Goal: Entertainment & Leisure: Consume media (video, audio)

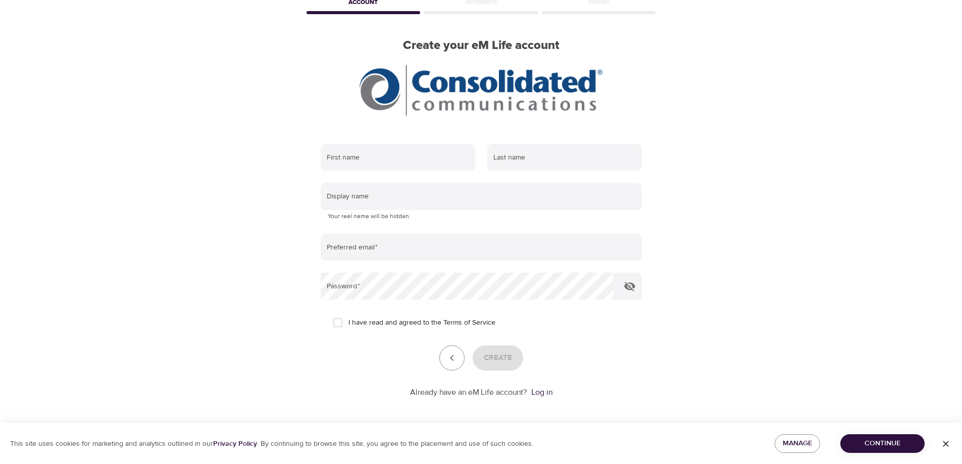
scroll to position [60, 0]
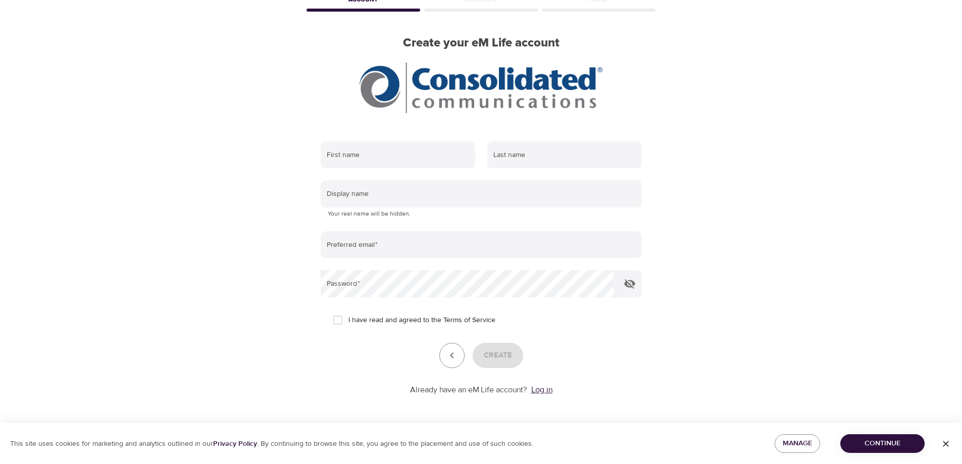
click at [544, 390] on link "Log in" at bounding box center [541, 390] width 21 height 10
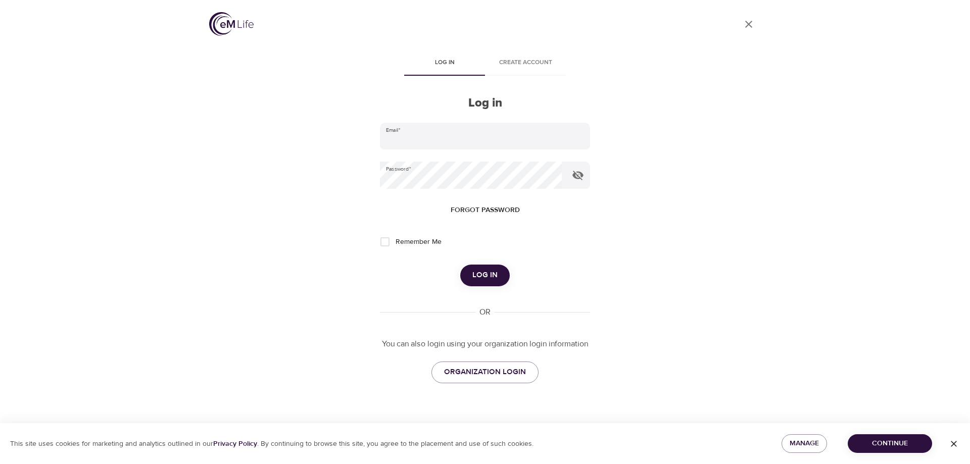
type input "[PERSON_NAME][EMAIL_ADDRESS][PERSON_NAME][DOMAIN_NAME]"
click at [384, 242] on input "Remember Me" at bounding box center [384, 241] width 21 height 21
checkbox input "true"
click at [489, 276] on span "Log in" at bounding box center [484, 275] width 25 height 13
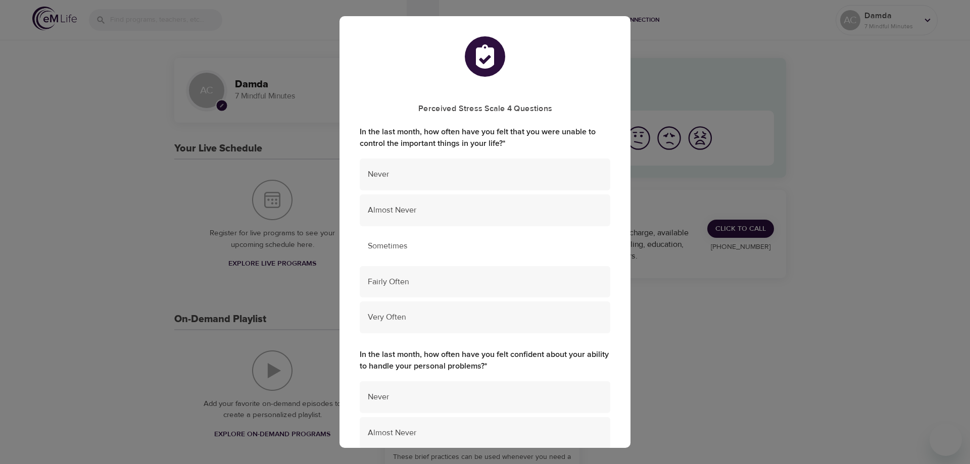
click at [411, 244] on span "Sometimes" at bounding box center [485, 246] width 234 height 12
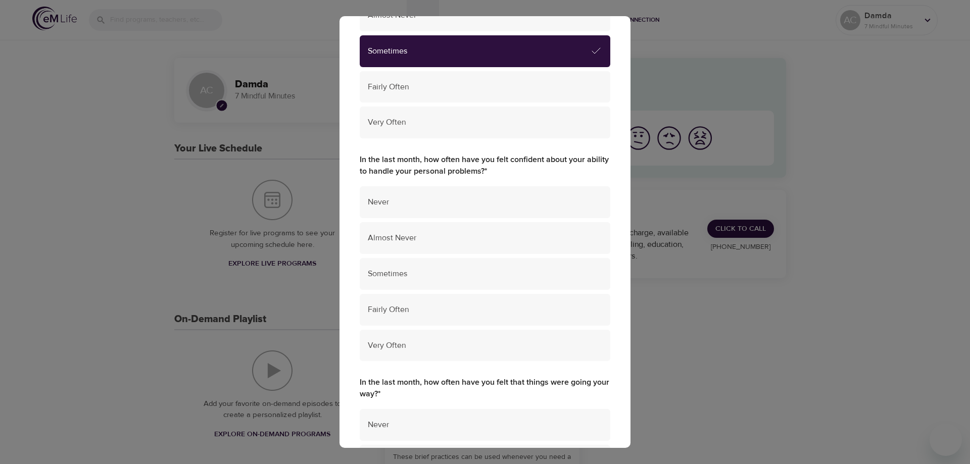
scroll to position [202, 0]
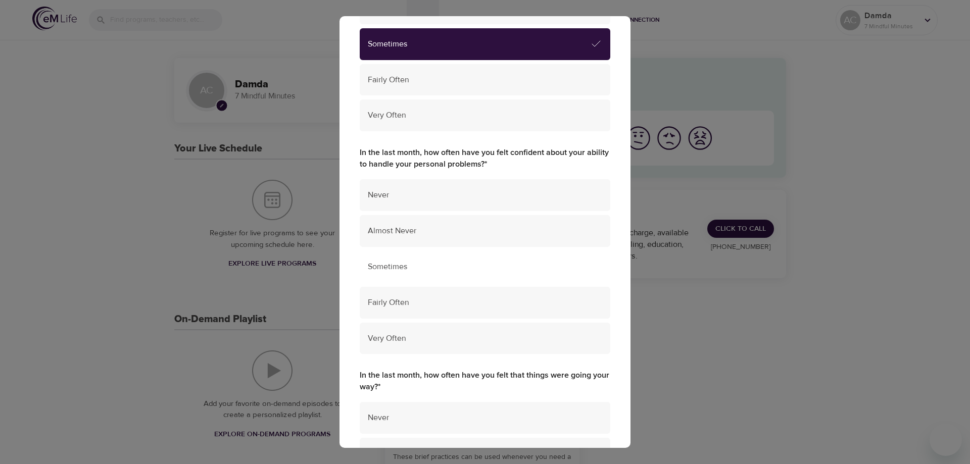
click at [427, 271] on span "Sometimes" at bounding box center [485, 267] width 234 height 12
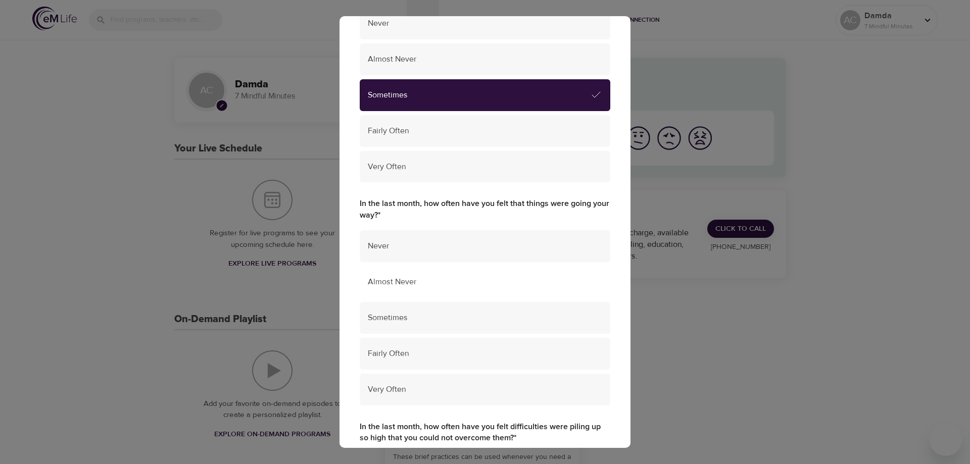
scroll to position [404, 0]
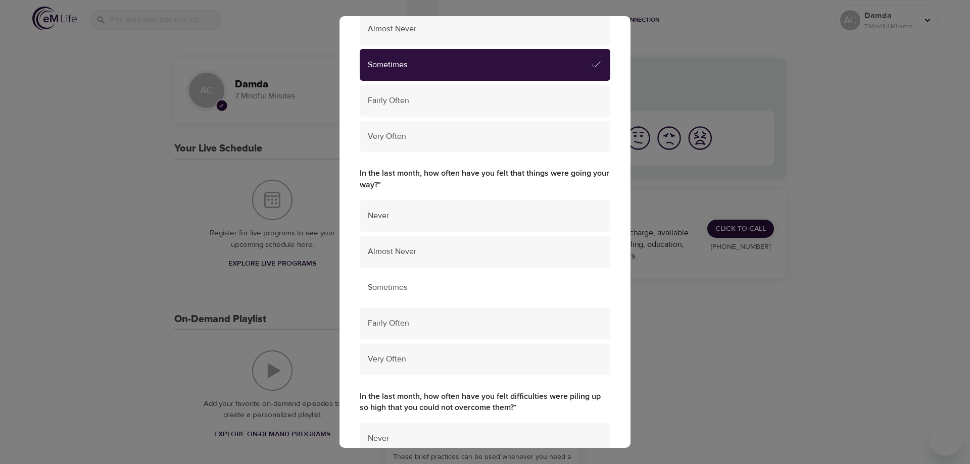
click at [414, 291] on span "Sometimes" at bounding box center [485, 288] width 234 height 12
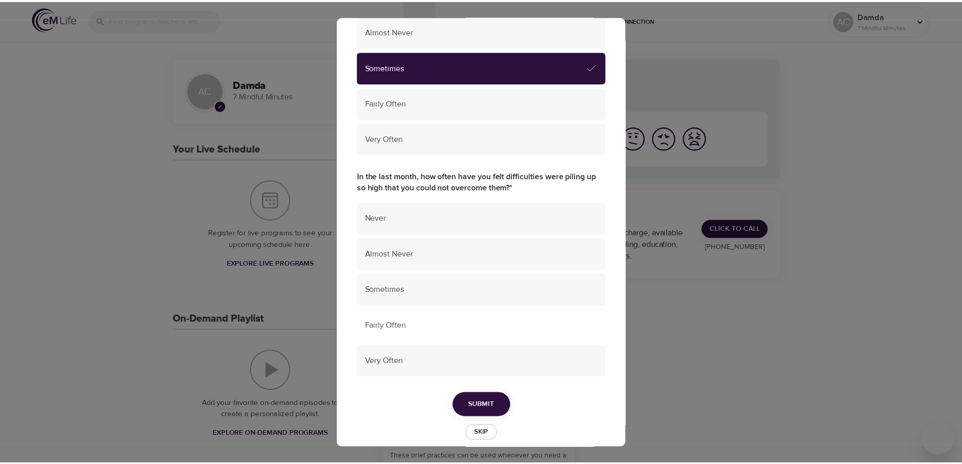
scroll to position [638, 0]
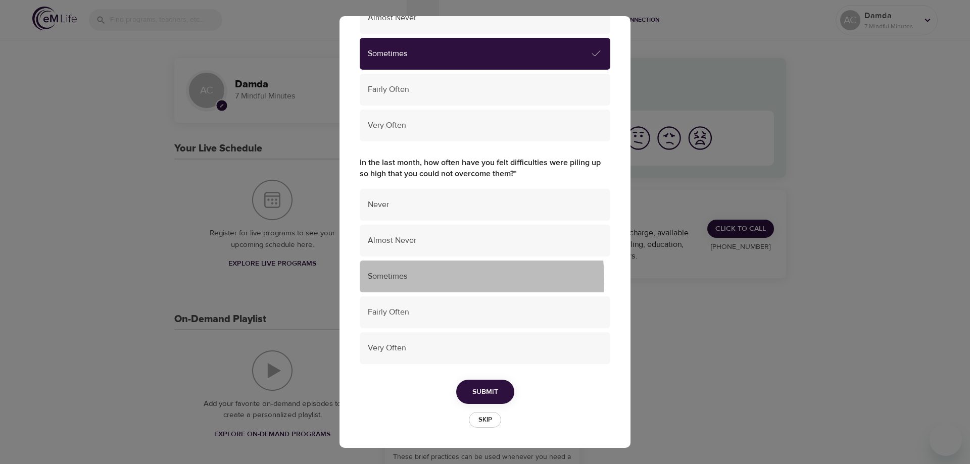
click at [416, 280] on span "Sometimes" at bounding box center [485, 277] width 234 height 12
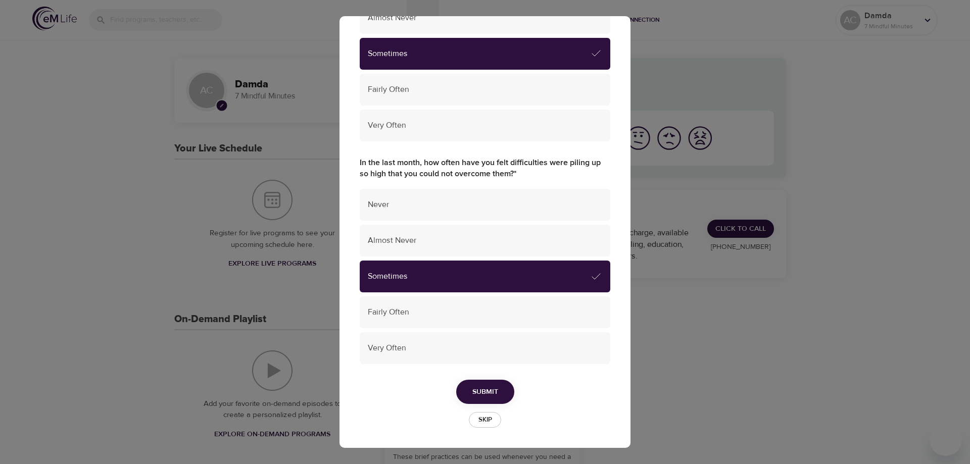
click at [481, 393] on span "Submit" at bounding box center [485, 392] width 26 height 13
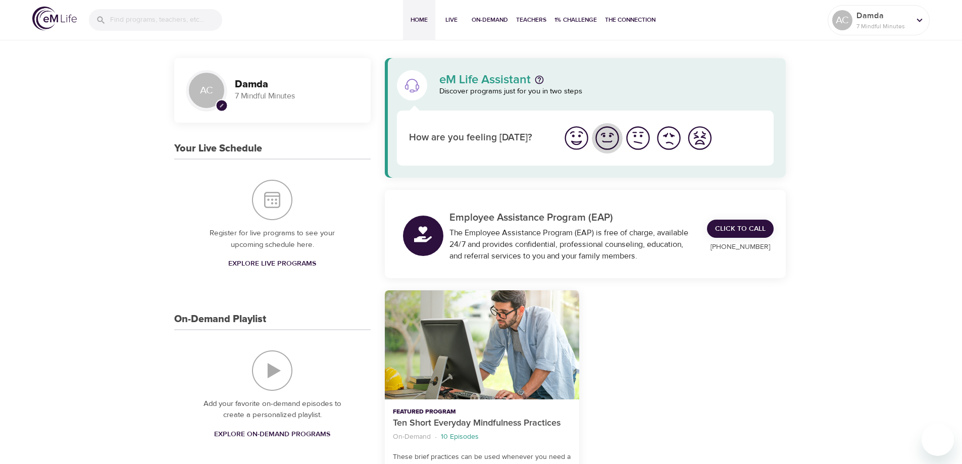
click at [604, 134] on img "I'm feeling good" at bounding box center [607, 138] width 28 height 28
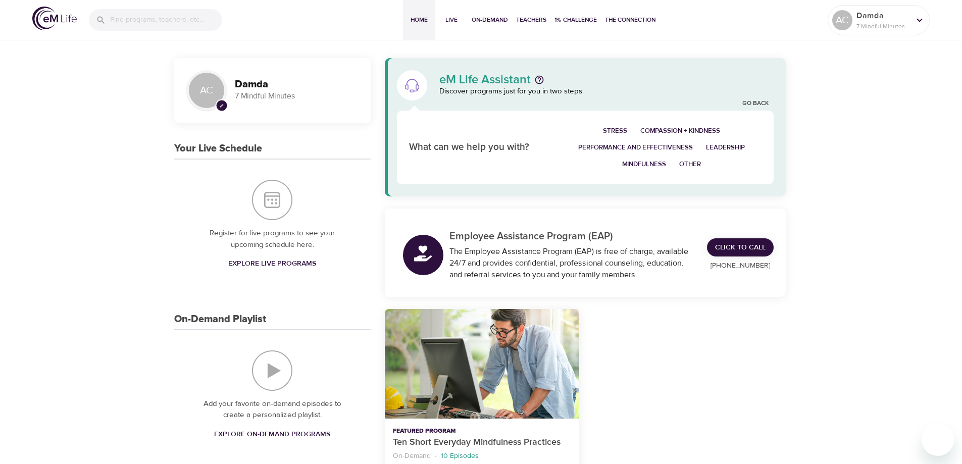
click at [612, 129] on span "Stress" at bounding box center [615, 131] width 24 height 12
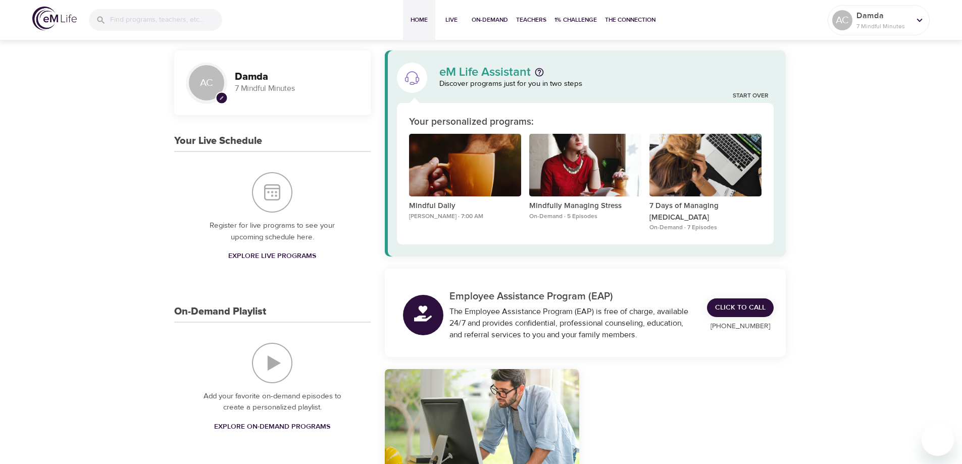
scroll to position [0, 0]
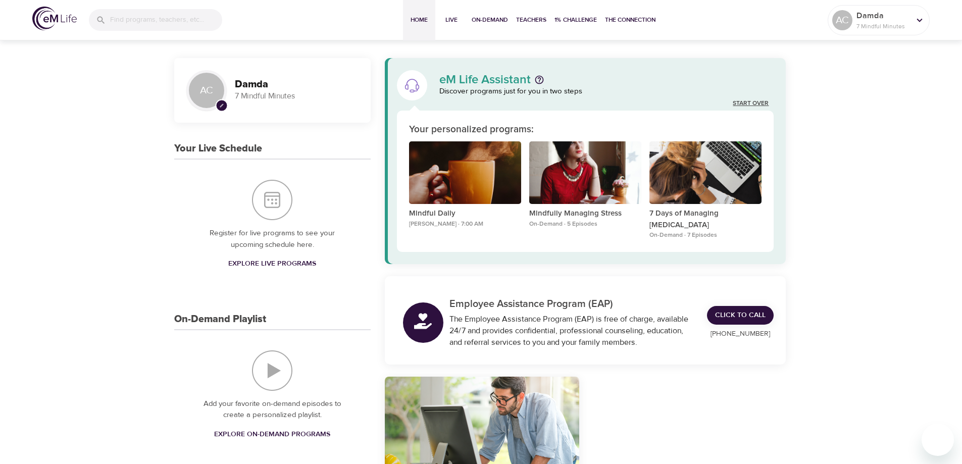
click at [746, 104] on link "Start Over" at bounding box center [751, 103] width 36 height 9
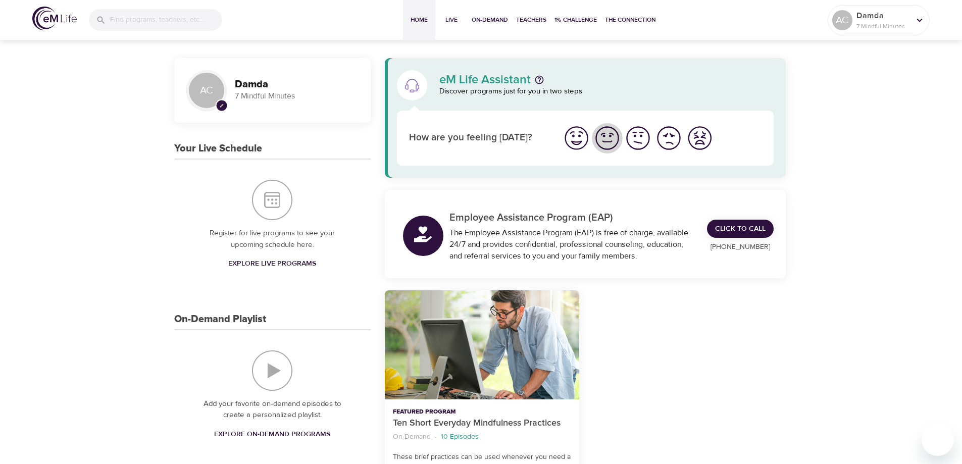
click at [605, 139] on img "I'm feeling good" at bounding box center [607, 138] width 28 height 28
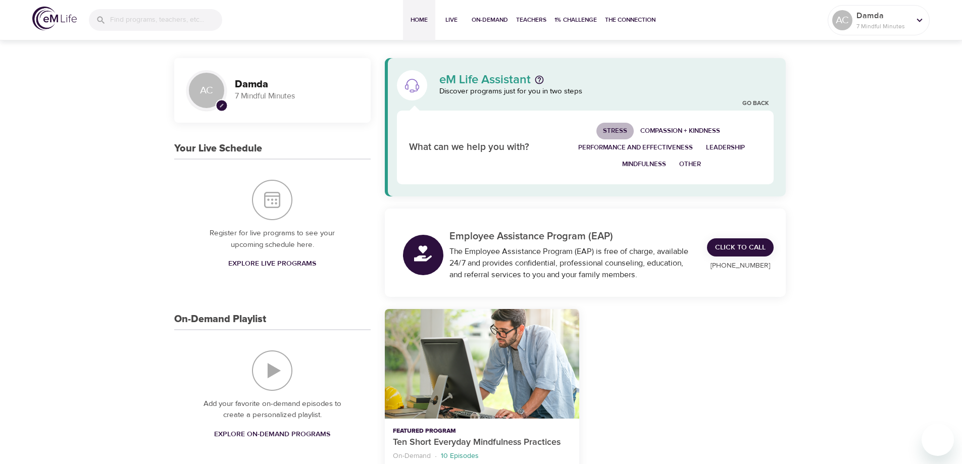
click at [616, 128] on span "Stress" at bounding box center [615, 131] width 24 height 12
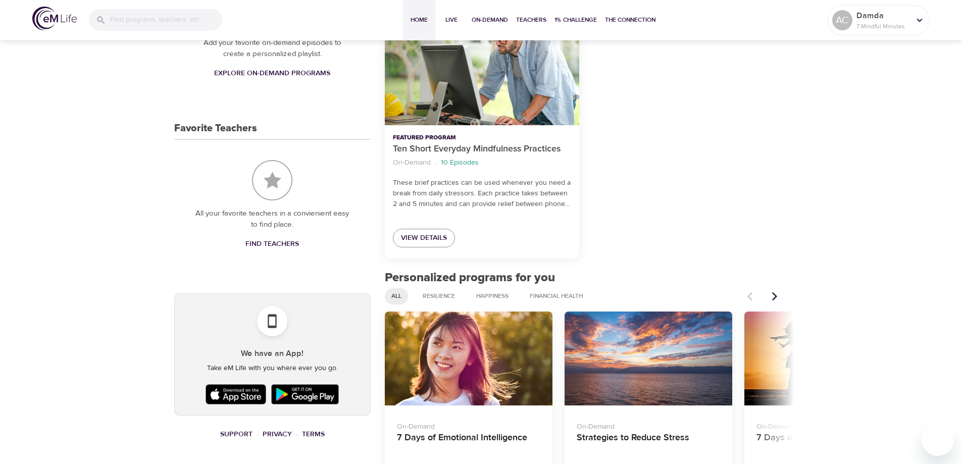
scroll to position [454, 0]
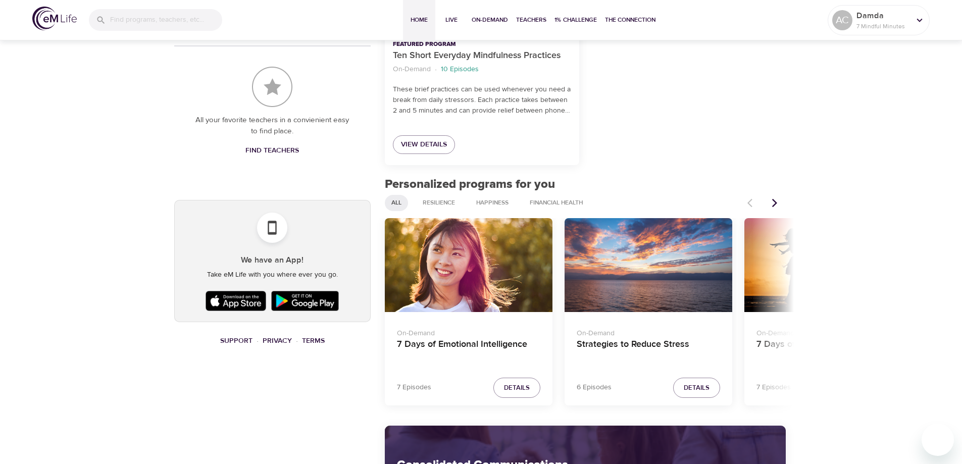
click at [774, 200] on icon "Next items" at bounding box center [774, 202] width 5 height 9
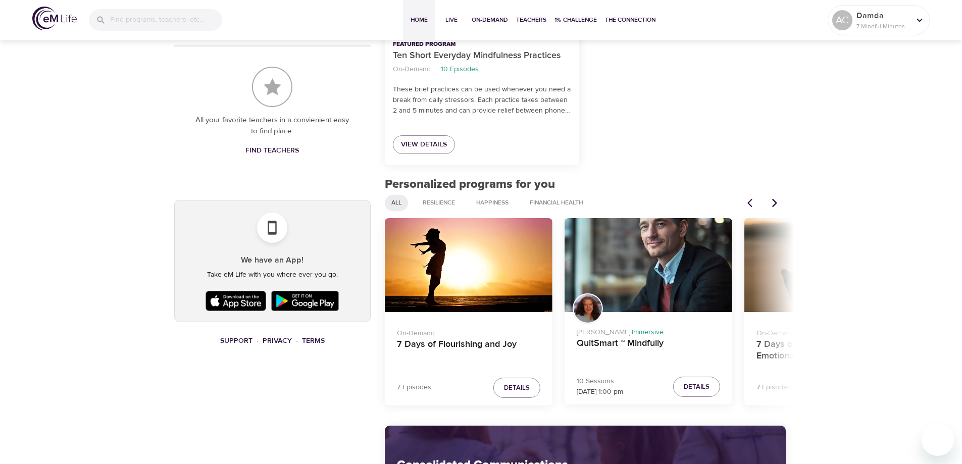
click at [774, 202] on icon "Next items" at bounding box center [775, 203] width 10 height 10
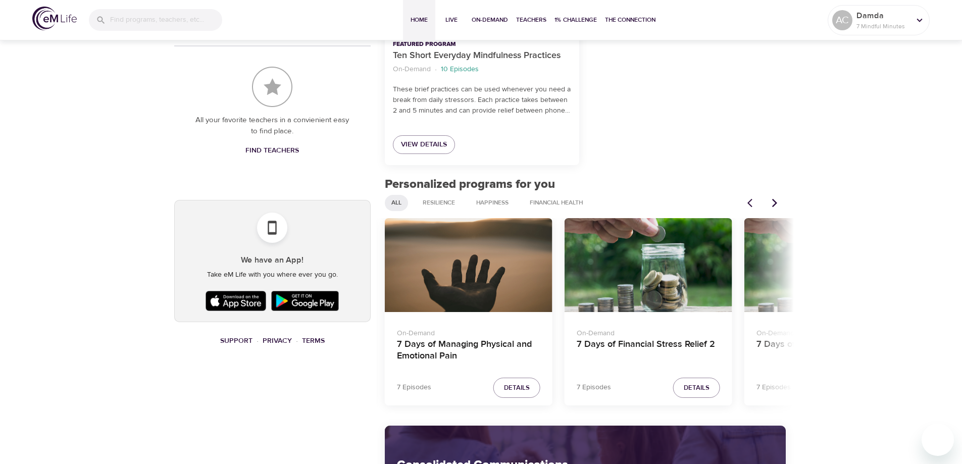
click at [774, 202] on icon "Next items" at bounding box center [775, 203] width 10 height 10
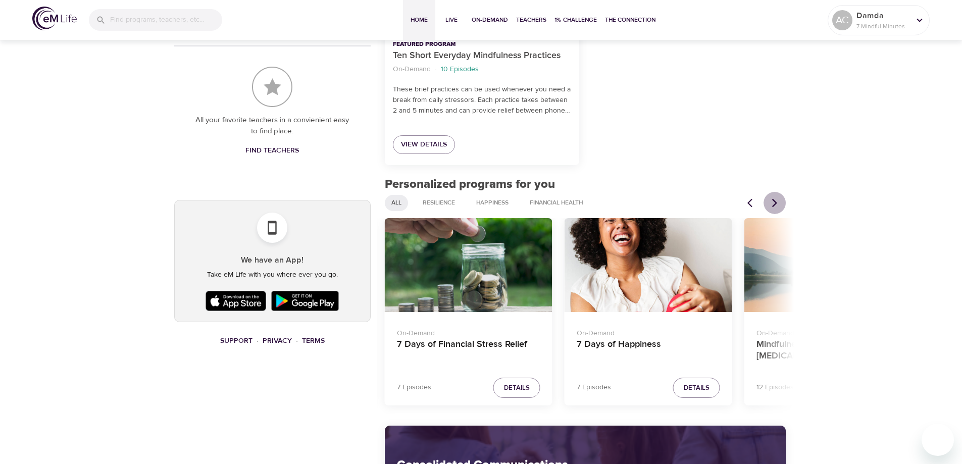
click at [774, 202] on icon "Next items" at bounding box center [775, 203] width 10 height 10
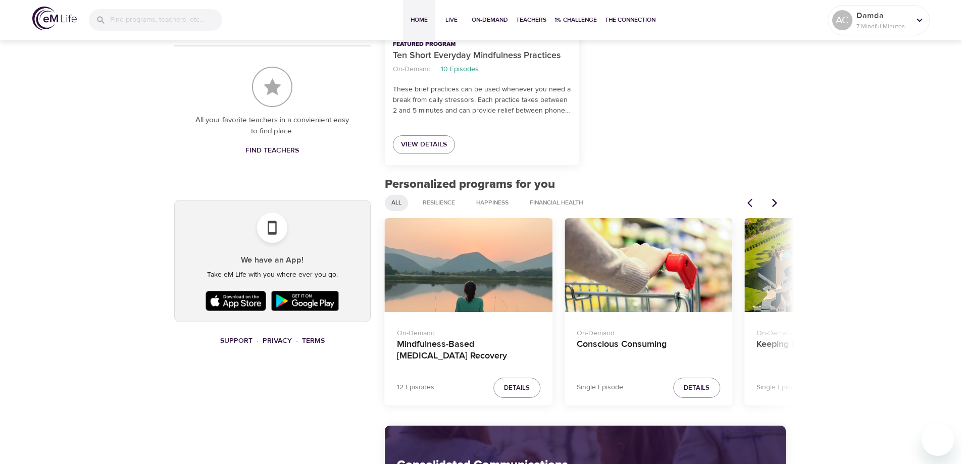
click at [774, 203] on icon "Next items" at bounding box center [775, 203] width 10 height 10
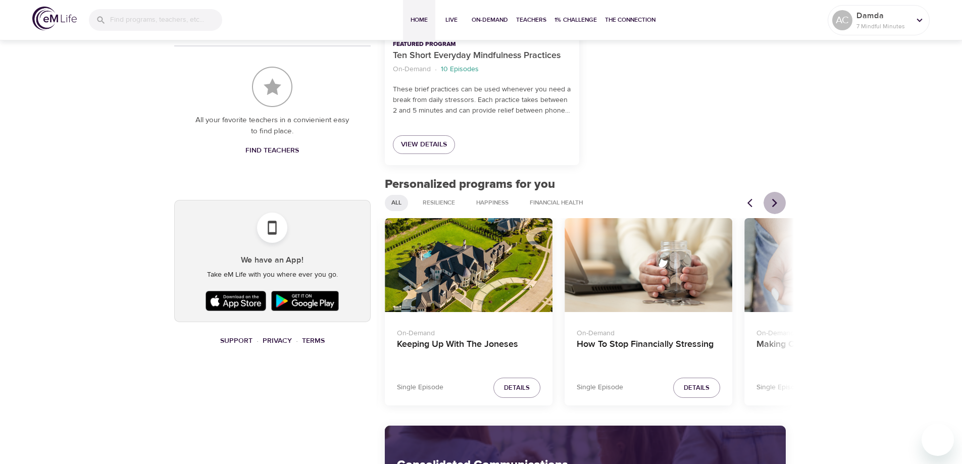
click at [774, 203] on icon "Next items" at bounding box center [775, 203] width 10 height 10
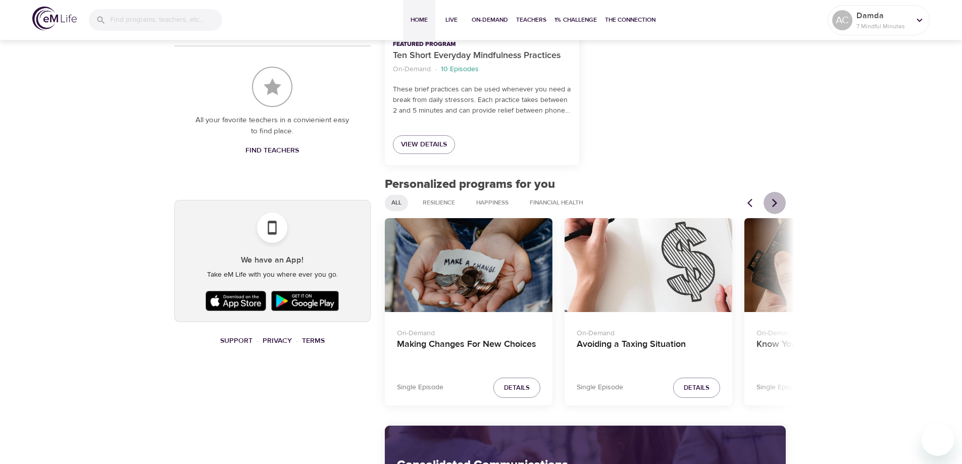
click at [774, 203] on icon "Next items" at bounding box center [775, 203] width 10 height 10
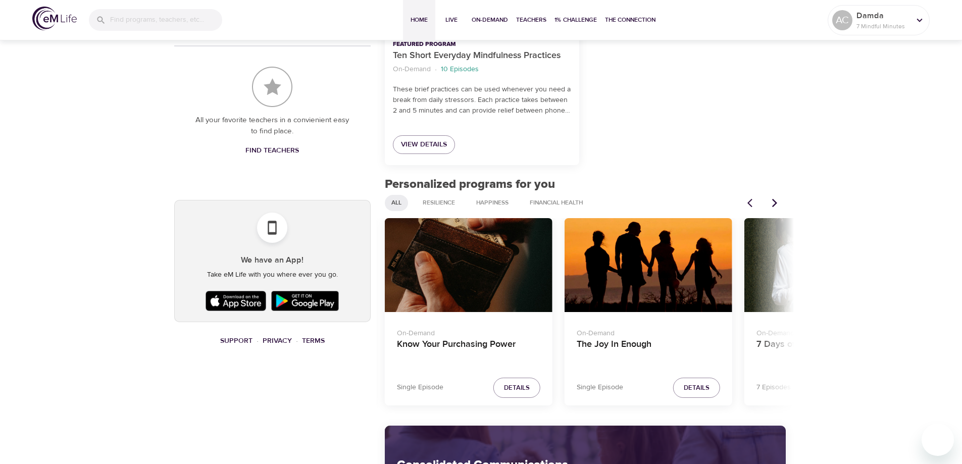
click at [774, 203] on icon "Next items" at bounding box center [775, 203] width 10 height 10
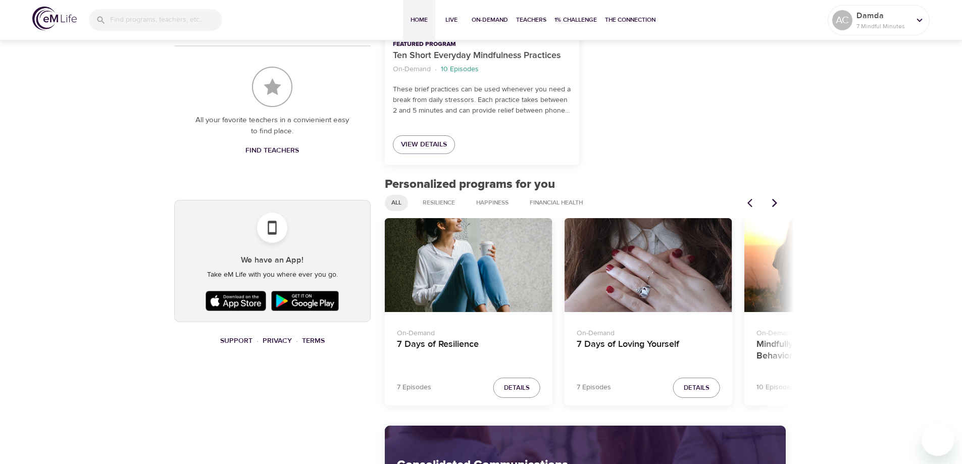
click at [752, 201] on icon "Previous items" at bounding box center [752, 203] width 10 height 10
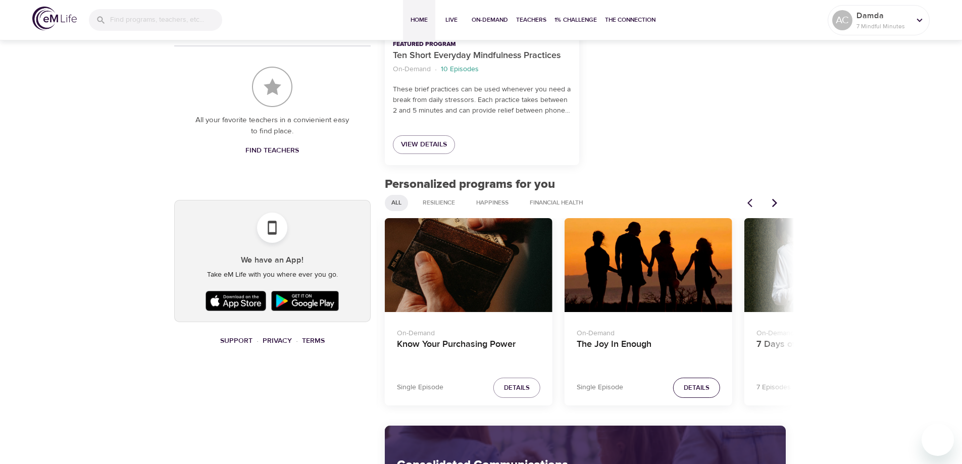
click at [702, 384] on span "Details" at bounding box center [697, 388] width 26 height 12
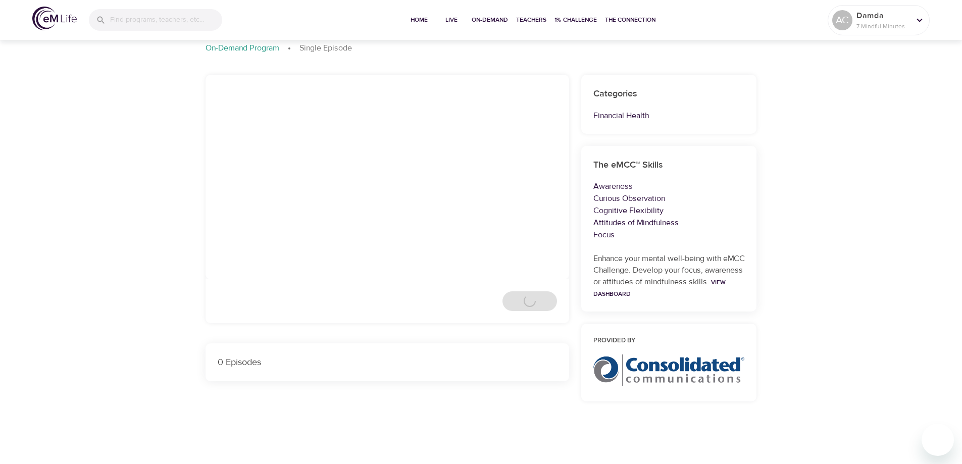
scroll to position [135, 0]
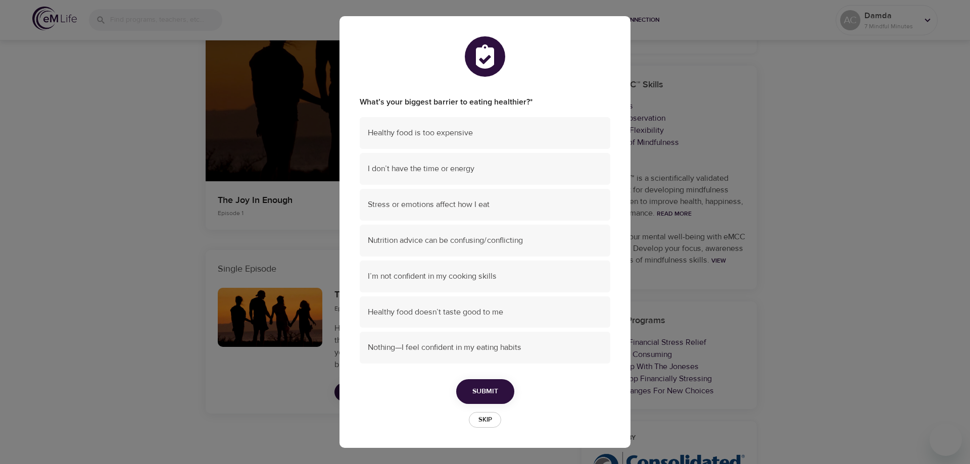
click at [485, 418] on span "Skip" at bounding box center [485, 420] width 22 height 12
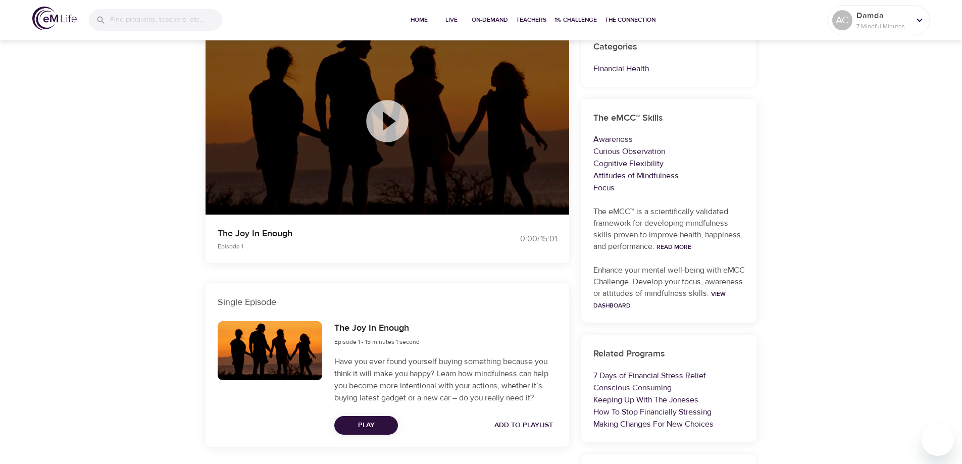
scroll to position [0, 0]
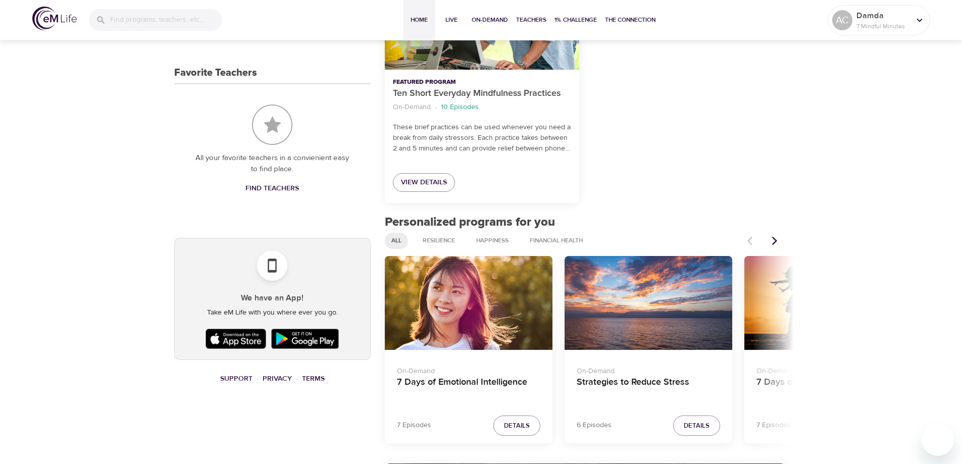
scroll to position [410, 0]
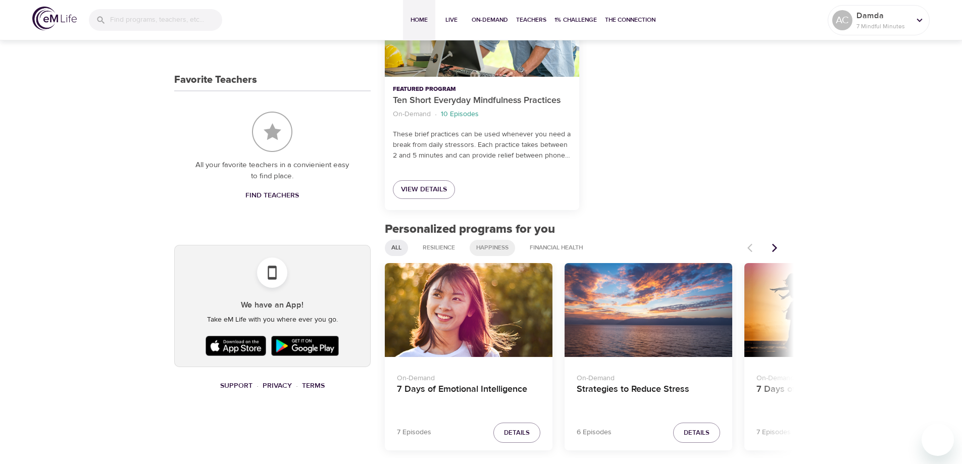
click at [495, 245] on span "Happiness" at bounding box center [492, 247] width 44 height 9
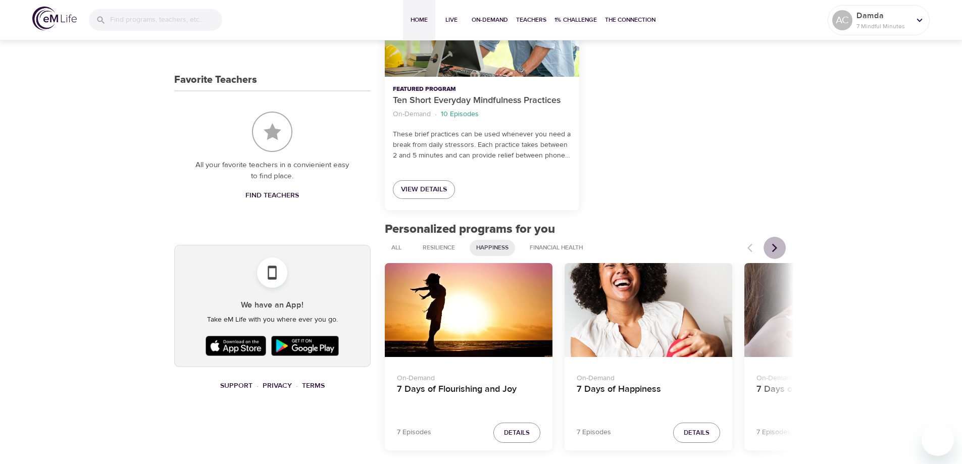
click at [776, 249] on icon "Next items" at bounding box center [774, 247] width 5 height 9
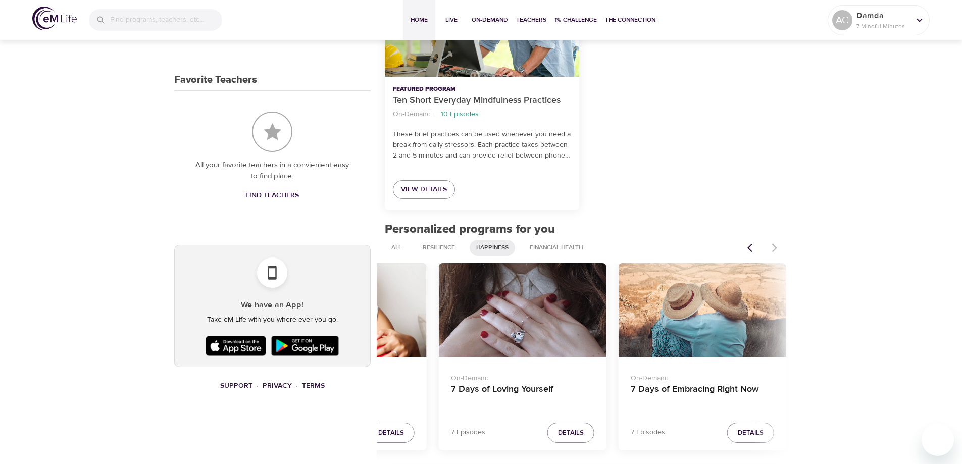
click at [776, 249] on div at bounding box center [763, 248] width 44 height 22
click at [434, 246] on span "Resilience" at bounding box center [439, 247] width 44 height 9
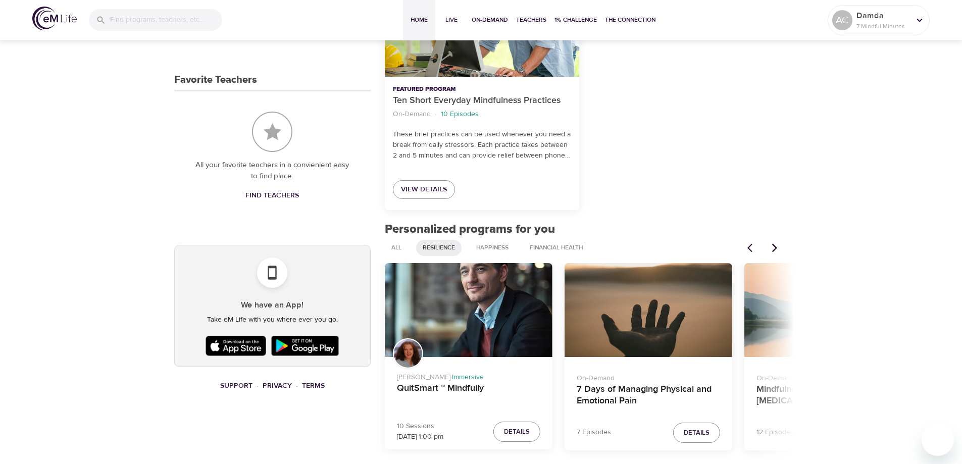
click at [774, 242] on button "Next items" at bounding box center [774, 248] width 22 height 22
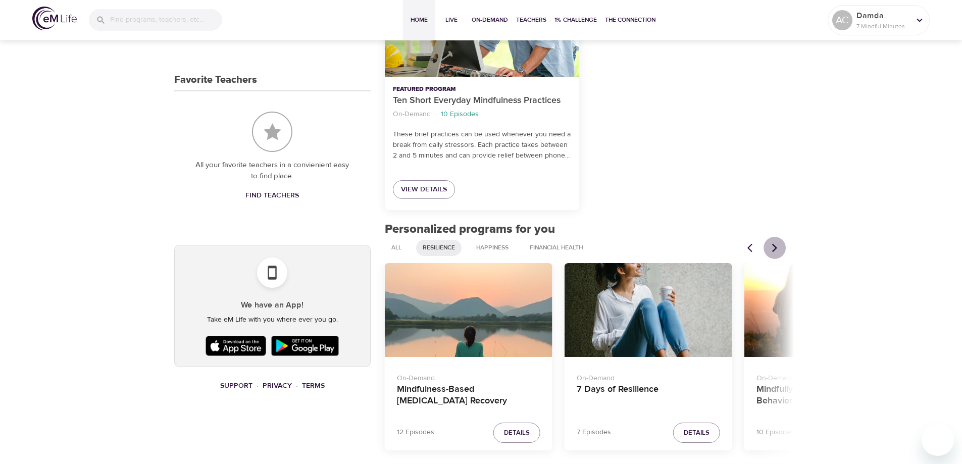
click at [774, 242] on button "Next items" at bounding box center [774, 248] width 22 height 22
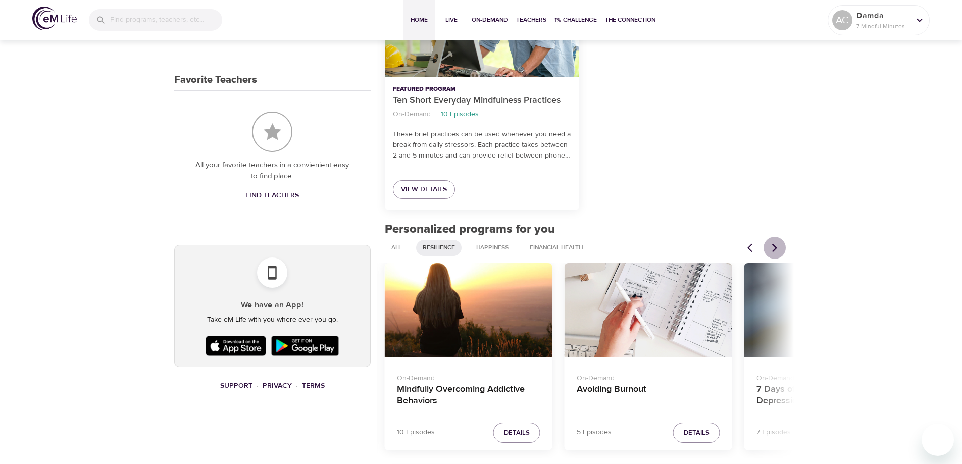
click at [774, 242] on button "Next items" at bounding box center [774, 248] width 22 height 22
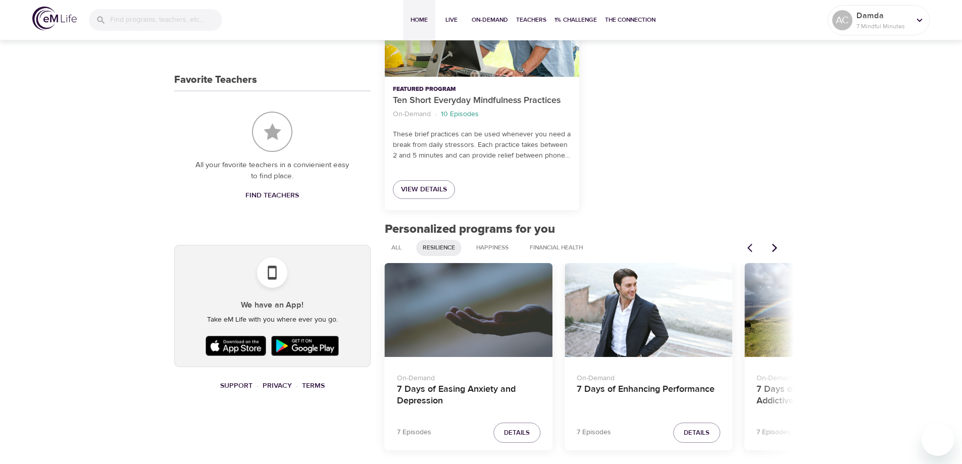
click at [774, 242] on button "Next items" at bounding box center [774, 248] width 22 height 22
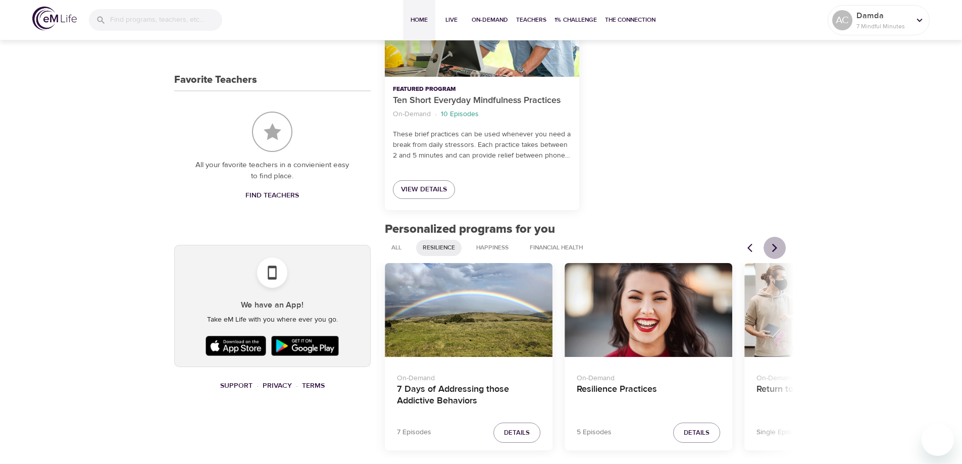
click at [774, 242] on button "Next items" at bounding box center [774, 248] width 22 height 22
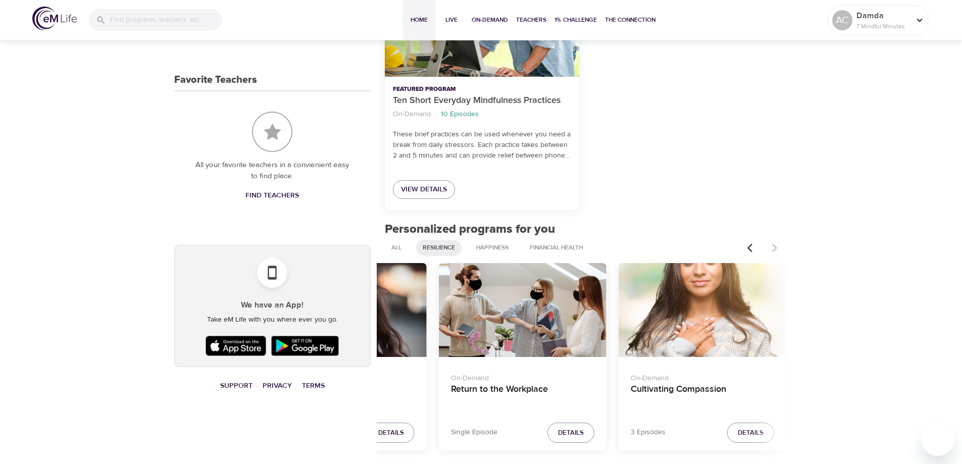
click at [774, 242] on div at bounding box center [763, 248] width 44 height 22
click at [574, 433] on span "Details" at bounding box center [571, 433] width 26 height 12
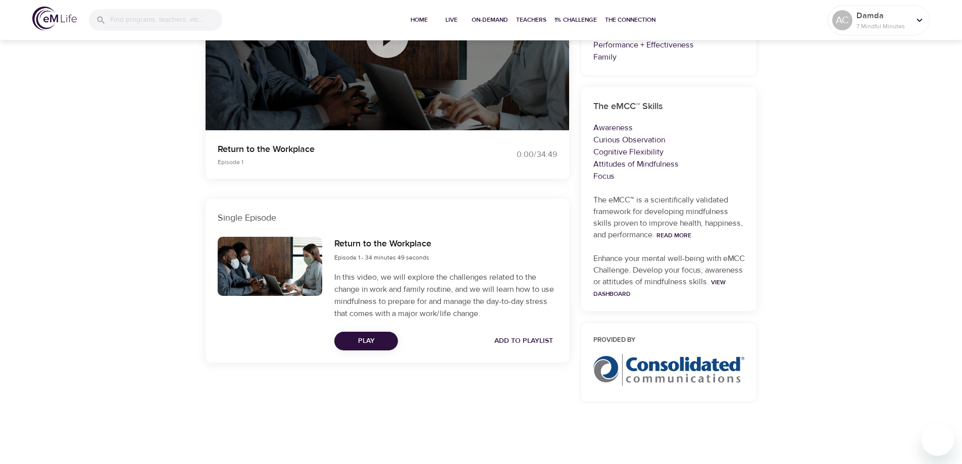
scroll to position [293, 0]
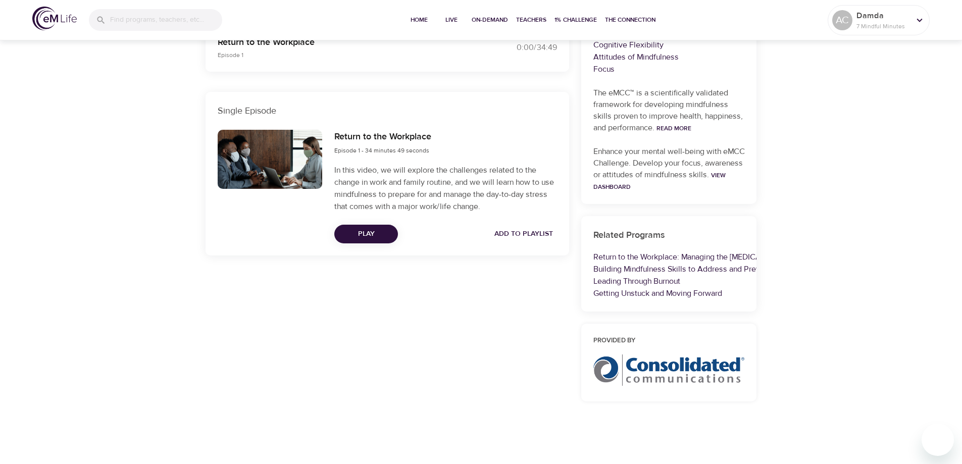
click at [363, 234] on span "Play" at bounding box center [365, 234] width 47 height 13
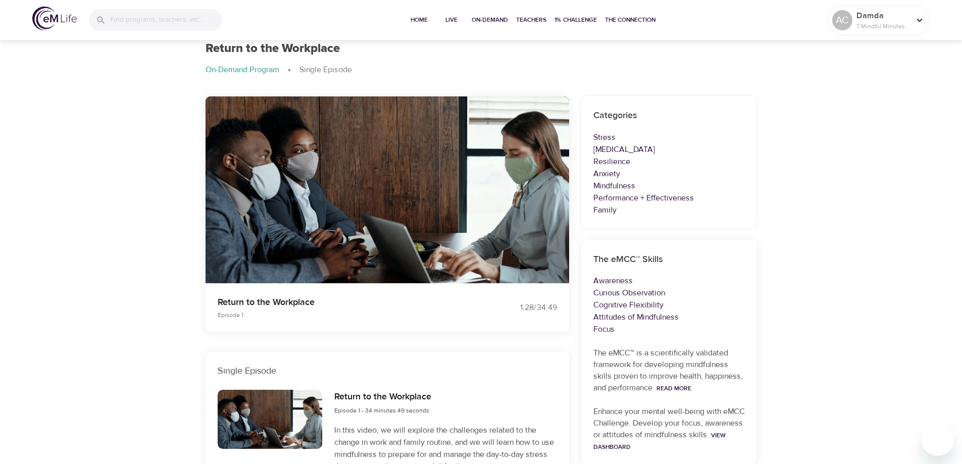
scroll to position [0, 0]
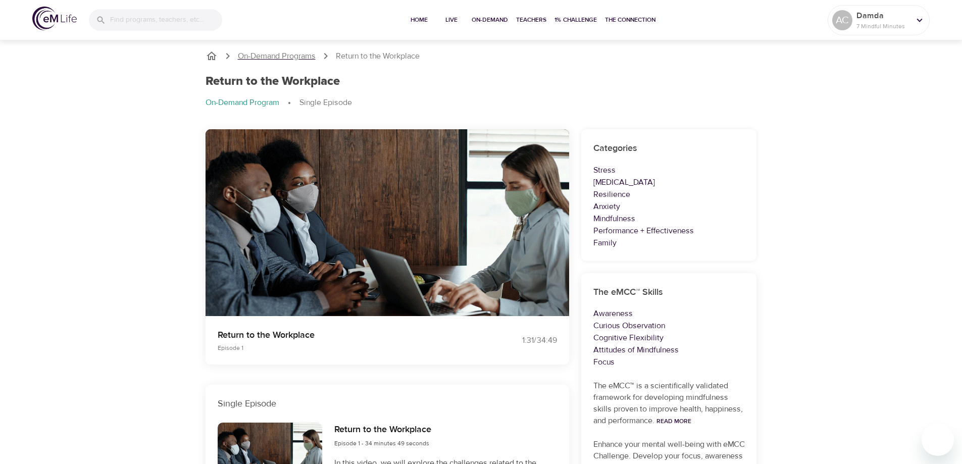
click at [287, 55] on p "On-Demand Programs" at bounding box center [277, 56] width 78 height 12
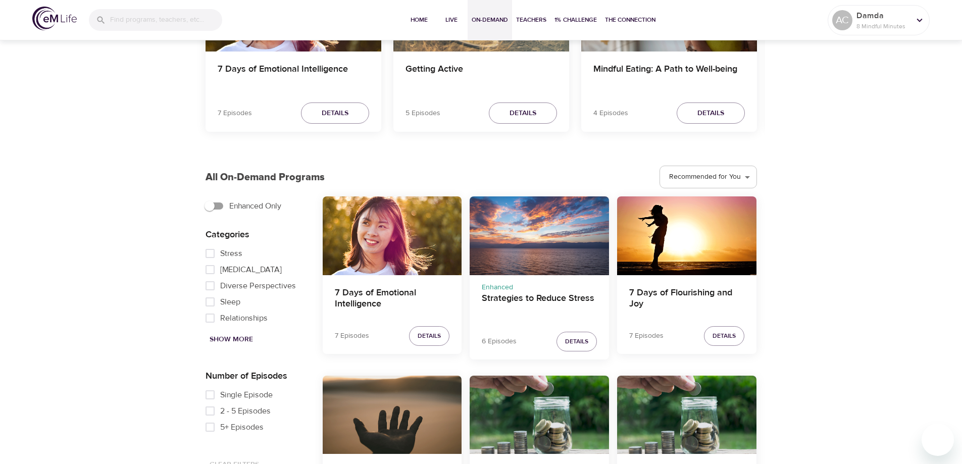
scroll to position [404, 0]
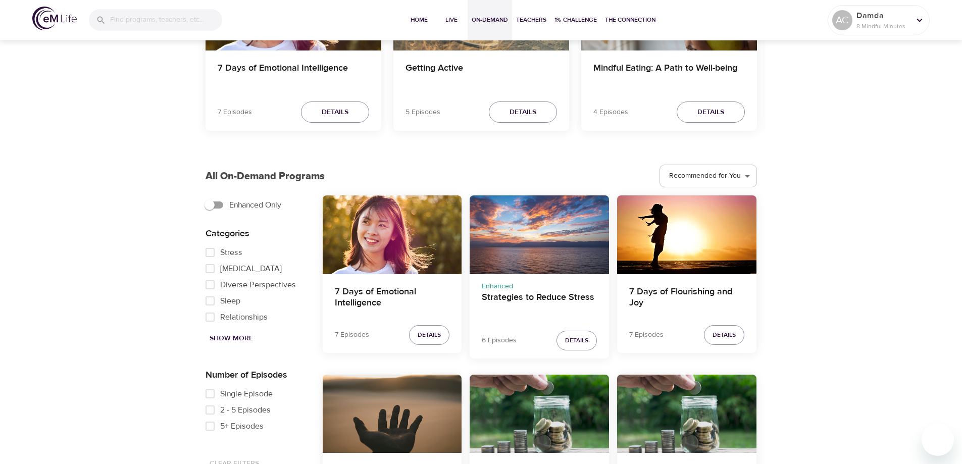
click at [212, 252] on input "Stress" at bounding box center [210, 252] width 20 height 16
checkbox input "true"
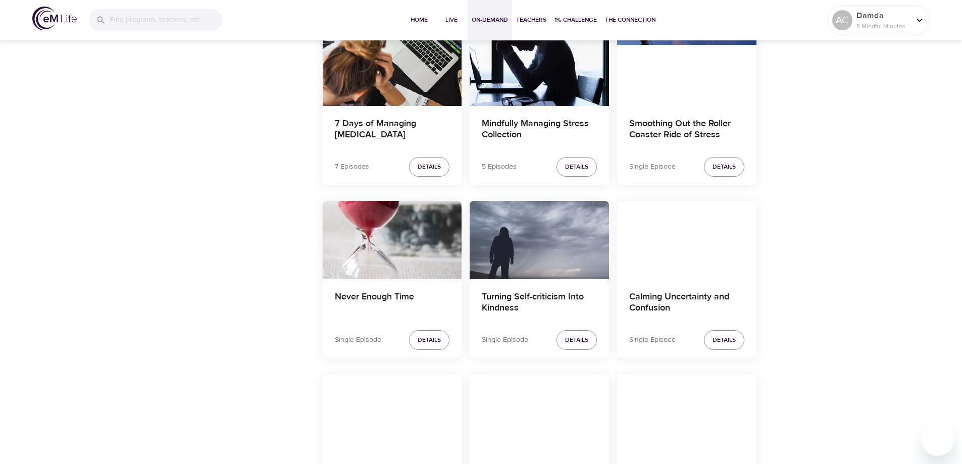
scroll to position [909, 0]
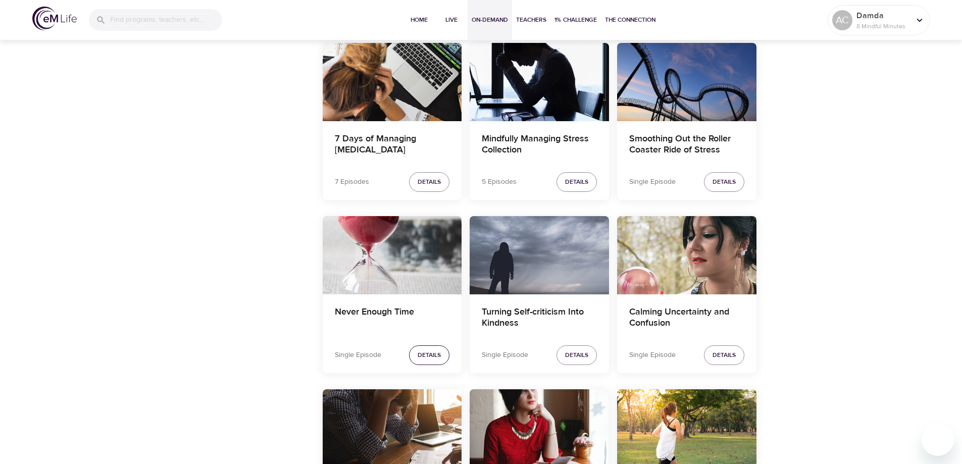
click at [427, 353] on span "Details" at bounding box center [429, 355] width 23 height 11
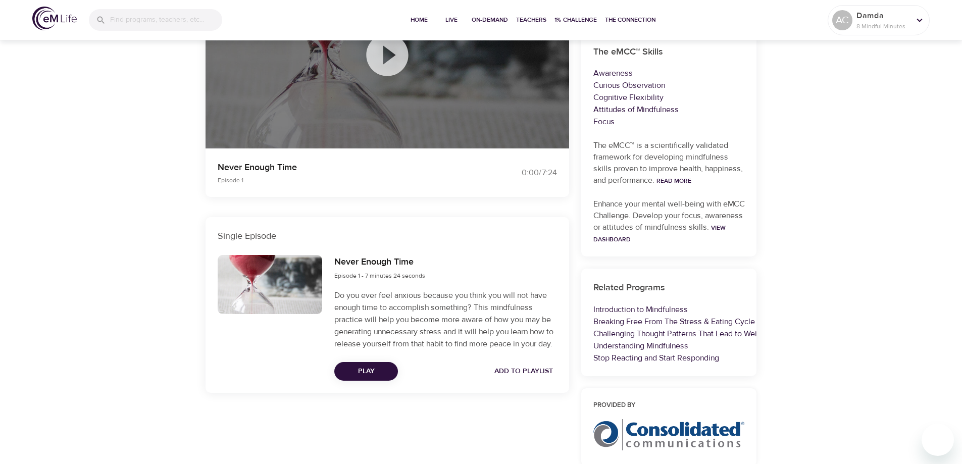
scroll to position [202, 0]
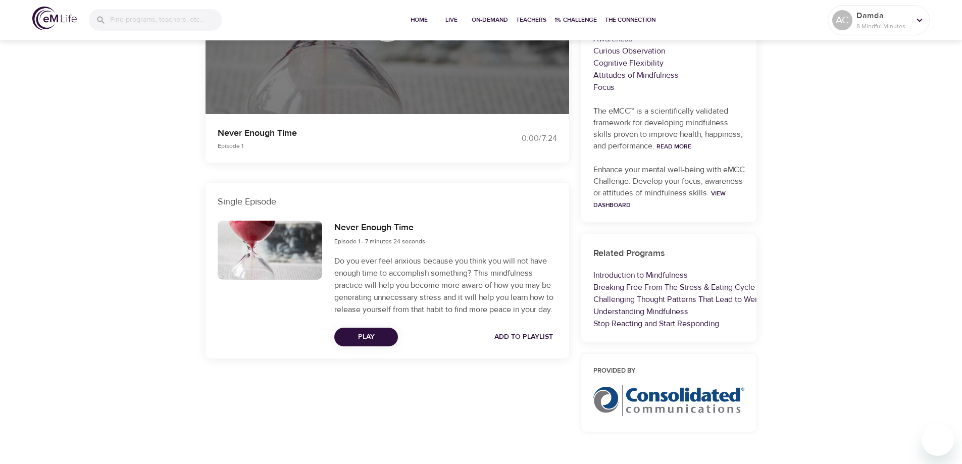
click at [369, 338] on span "Play" at bounding box center [365, 337] width 47 height 13
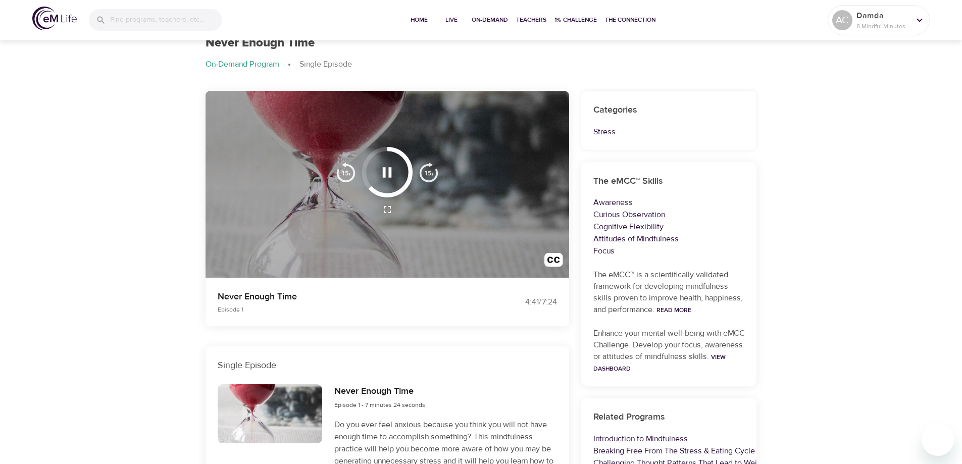
scroll to position [0, 0]
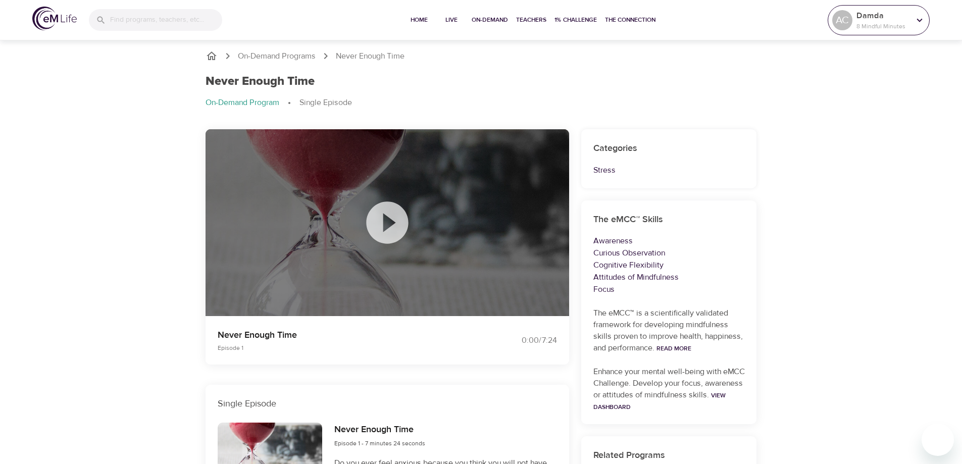
click at [917, 20] on icon at bounding box center [919, 20] width 11 height 11
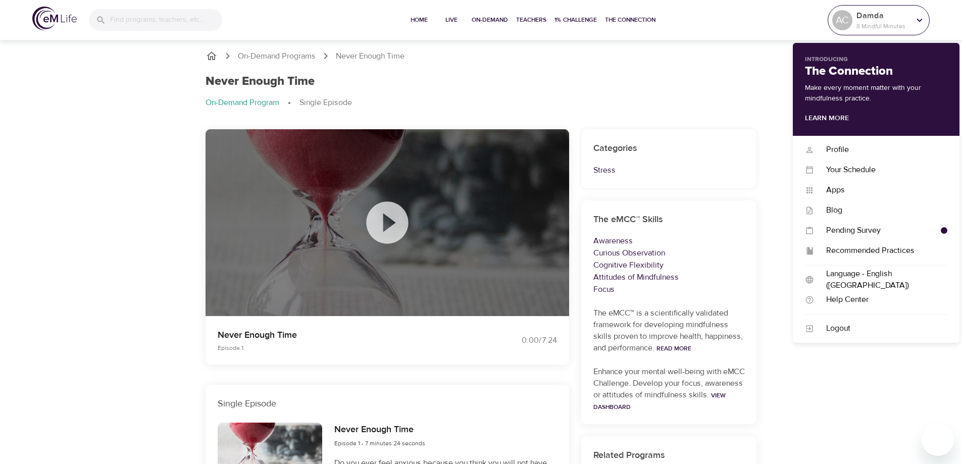
click at [917, 20] on icon at bounding box center [919, 20] width 11 height 11
